Goal: Information Seeking & Learning: Learn about a topic

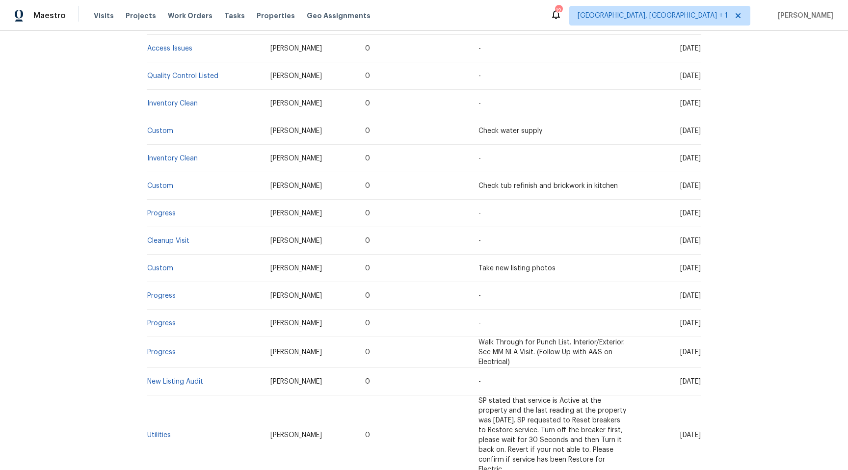
scroll to position [296, 0]
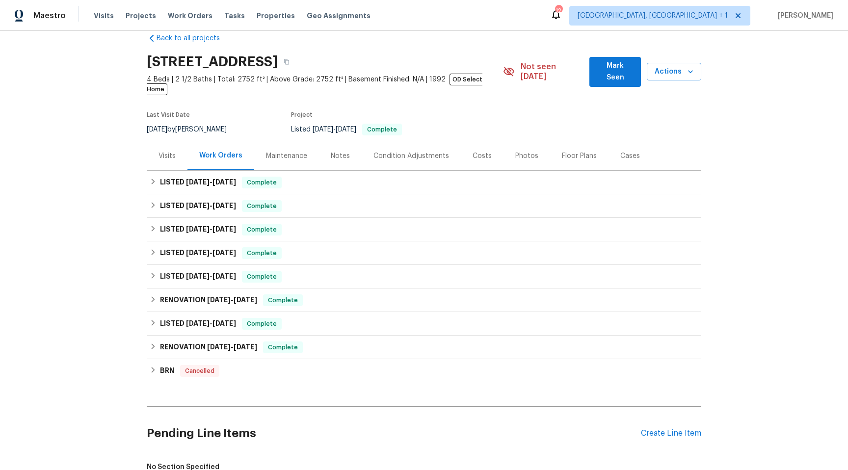
scroll to position [18, 0]
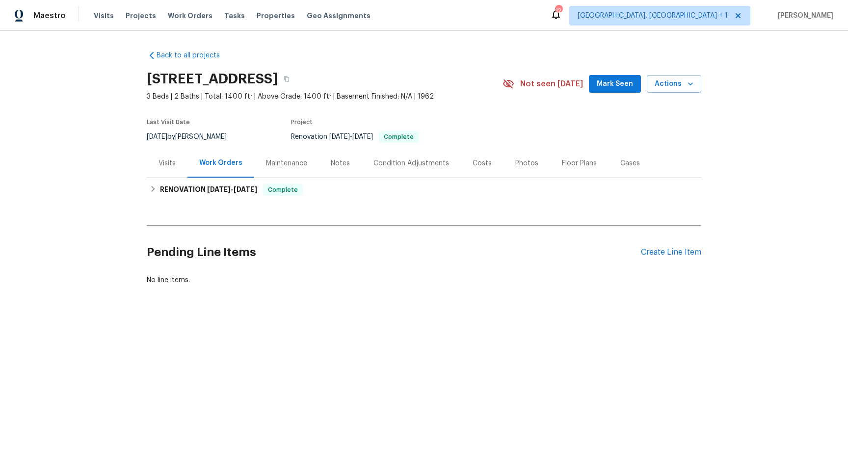
click at [155, 162] on div "Visits" at bounding box center [167, 163] width 41 height 29
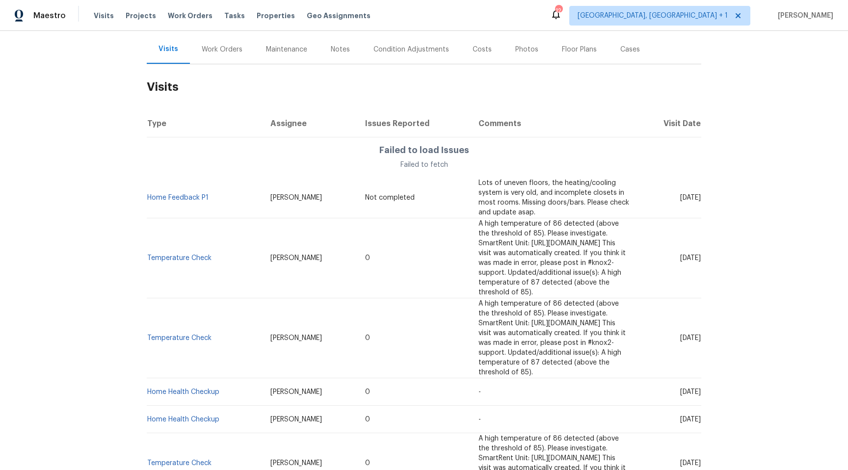
scroll to position [100, 0]
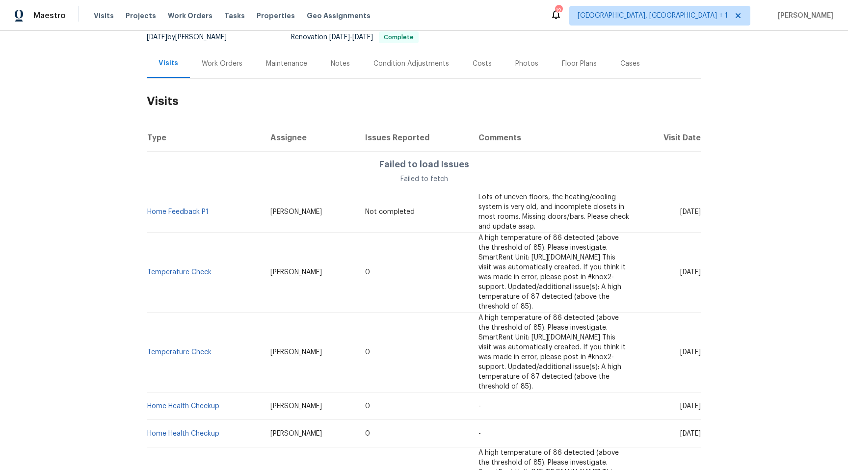
click at [531, 232] on td "A high temperature of 86 detected (above the threshold of 85). Please investiga…" at bounding box center [553, 272] width 166 height 80
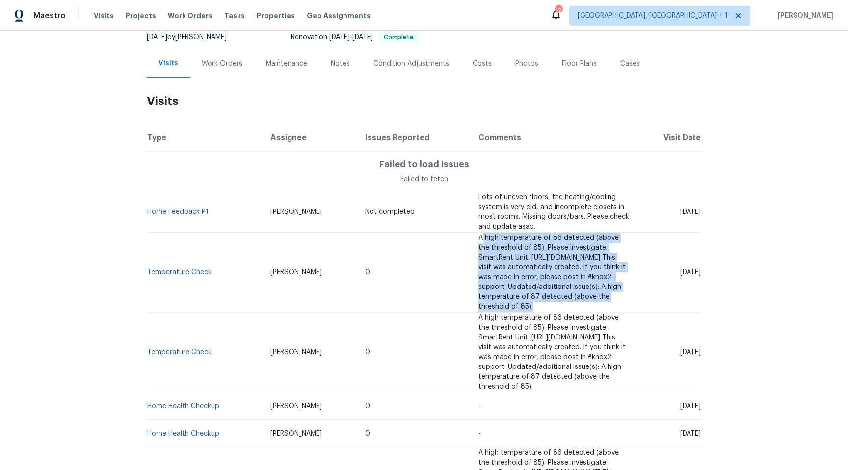
click at [531, 232] on td "A high temperature of 86 detected (above the threshold of 85). Please investiga…" at bounding box center [553, 272] width 166 height 80
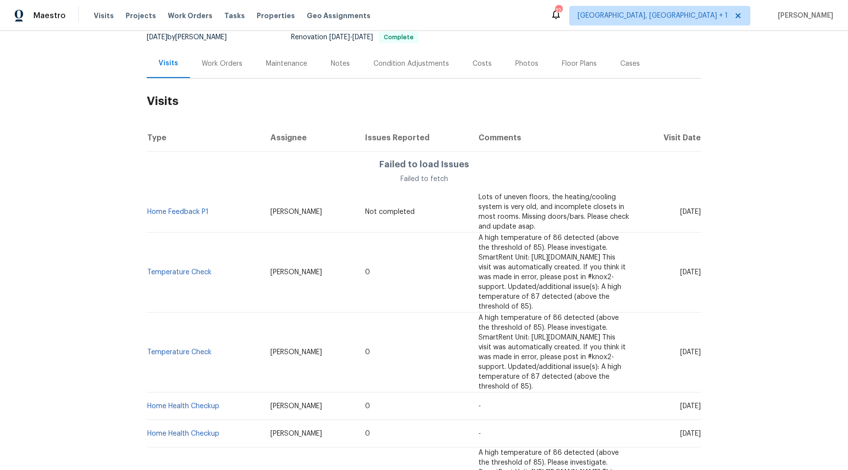
click at [502, 207] on span "Lots of uneven floors, the heating/cooling system is very old, and incomplete c…" at bounding box center [553, 212] width 151 height 36
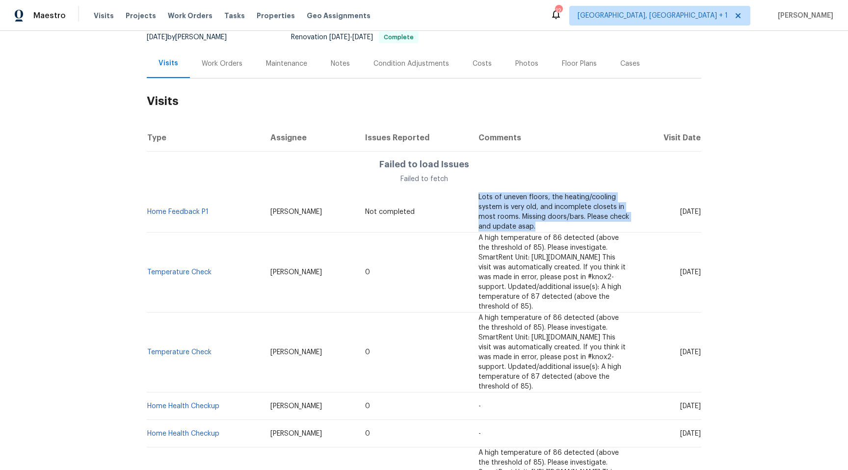
click at [502, 207] on span "Lots of uneven floors, the heating/cooling system is very old, and incomplete c…" at bounding box center [553, 212] width 151 height 36
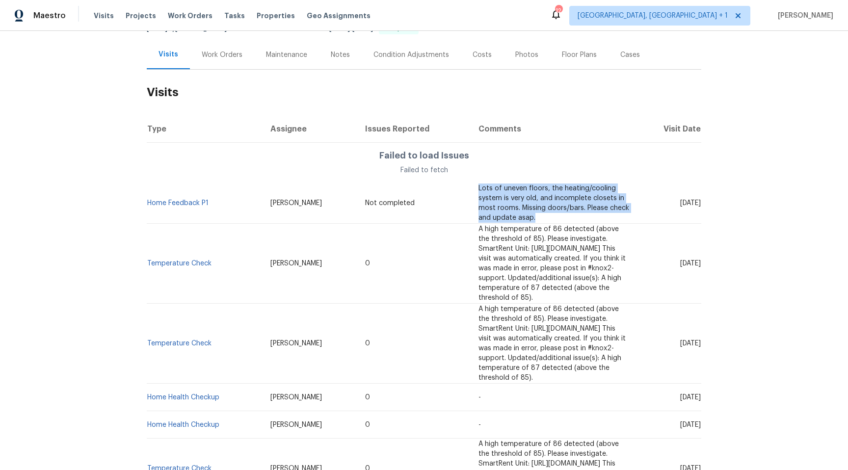
scroll to position [0, 0]
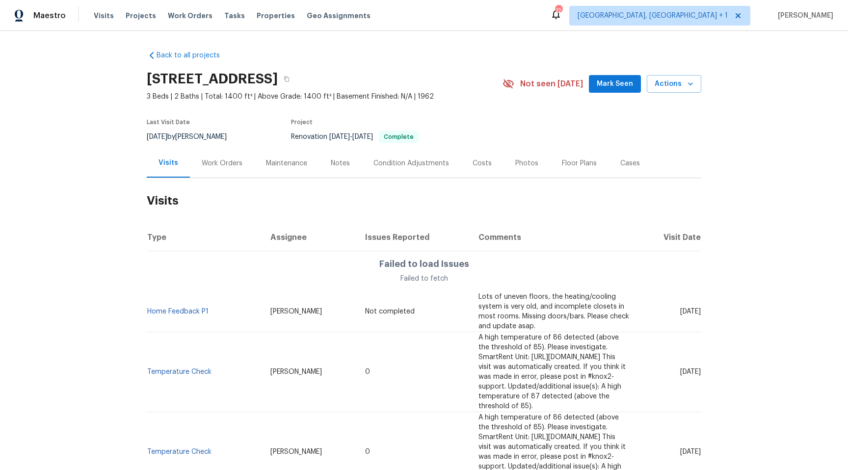
click at [450, 51] on div "Back to all projects 5736 Irving Blvd NW, Albuquerque, NM 87114 3 Beds | 2 Bath…" at bounding box center [424, 455] width 554 height 825
